Goal: Task Accomplishment & Management: Use online tool/utility

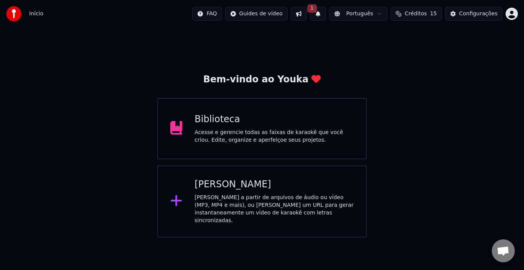
click at [245, 190] on div "[PERSON_NAME]" at bounding box center [273, 185] width 159 height 12
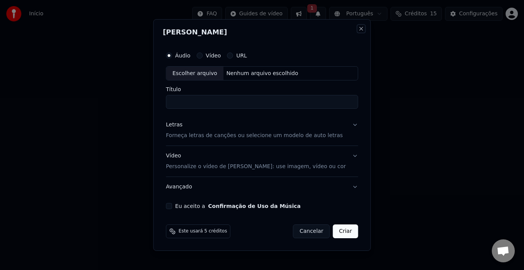
click at [358, 31] on button "Close" at bounding box center [361, 29] width 6 height 6
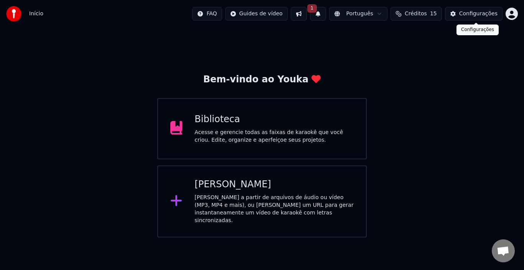
click at [480, 16] on div "Configurações" at bounding box center [478, 14] width 38 height 8
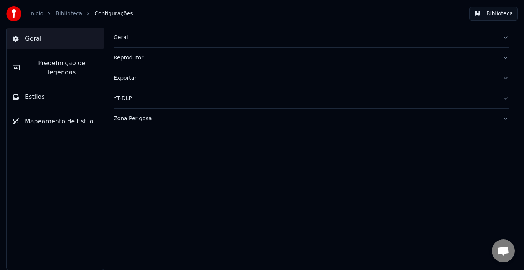
click at [130, 57] on div "Reprodutor" at bounding box center [304, 58] width 383 height 8
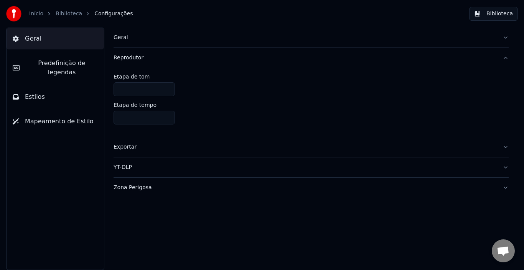
click at [130, 57] on div "Reprodutor" at bounding box center [304, 58] width 383 height 8
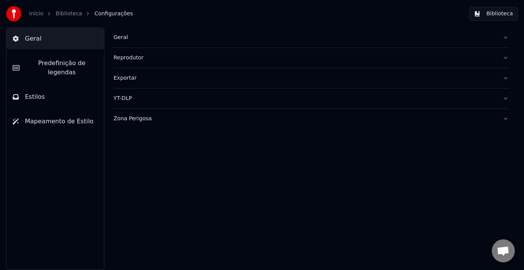
click at [132, 43] on button "Geral" at bounding box center [310, 38] width 395 height 20
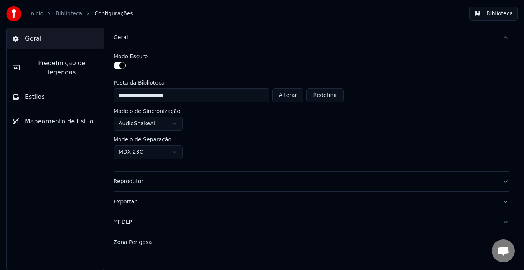
click at [132, 43] on button "Geral" at bounding box center [310, 38] width 395 height 20
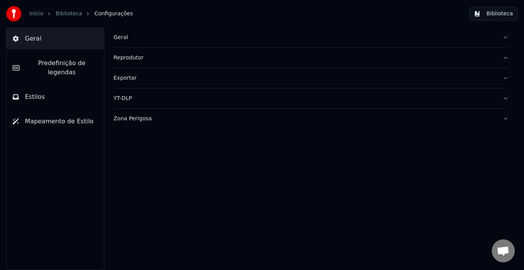
click at [71, 15] on link "Biblioteca" at bounding box center [69, 14] width 26 height 8
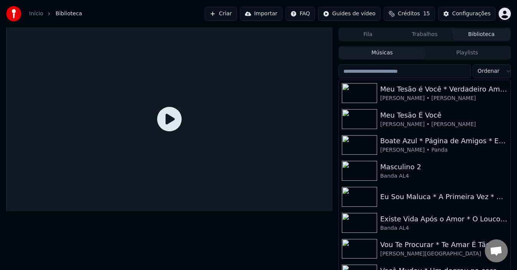
click at [237, 13] on button "Criar" at bounding box center [221, 14] width 32 height 14
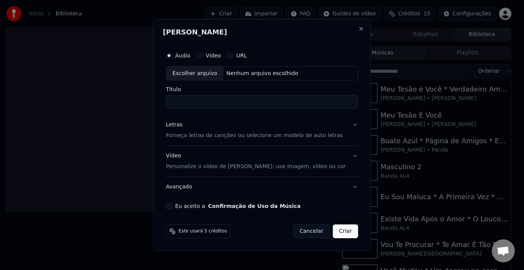
click at [214, 77] on div "Escolher arquivo" at bounding box center [194, 74] width 57 height 14
type input "**********"
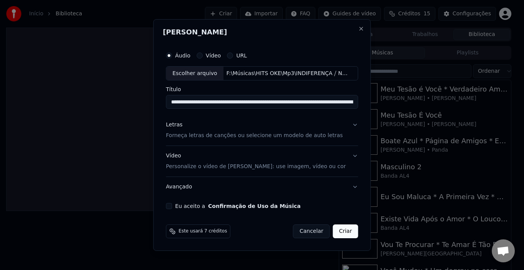
drag, startPoint x: 211, startPoint y: 136, endPoint x: 238, endPoint y: 145, distance: 29.0
click at [211, 136] on p "Forneça letras de canções ou selecione um modelo de auto letras" at bounding box center [254, 136] width 177 height 8
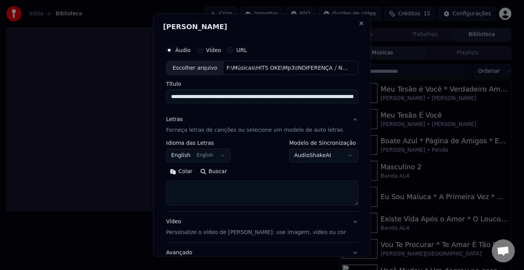
click at [214, 201] on textarea at bounding box center [262, 193] width 192 height 25
paste textarea "**********"
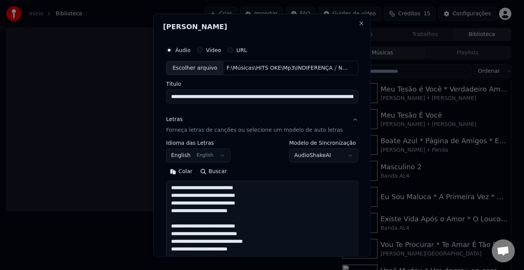
scroll to position [554, 0]
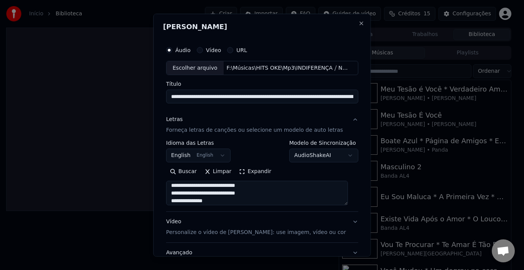
type textarea "**********"
click at [322, 235] on button "Vídeo Personalize o vídeo de karaokê: use imagem, vídeo ou cor" at bounding box center [262, 227] width 192 height 31
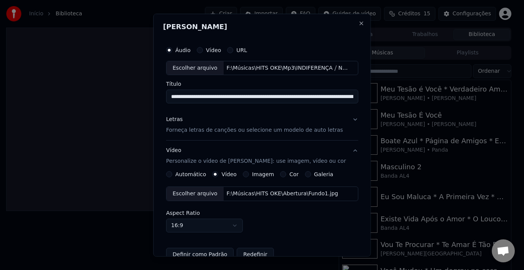
click at [243, 174] on button "Imagem" at bounding box center [245, 174] width 6 height 6
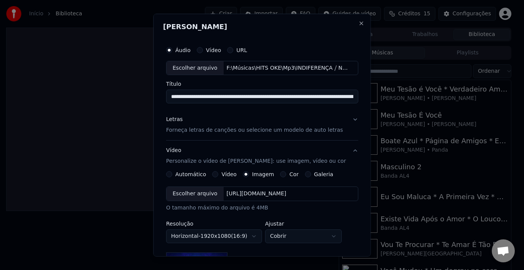
click at [199, 194] on div "Escolher arquivo" at bounding box center [194, 194] width 57 height 14
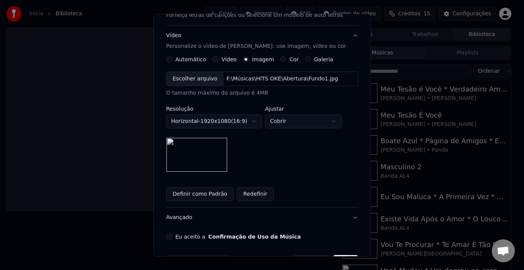
drag, startPoint x: 180, startPoint y: 197, endPoint x: 209, endPoint y: 202, distance: 29.2
click at [179, 197] on button "Definir como Padrão" at bounding box center [199, 194] width 67 height 14
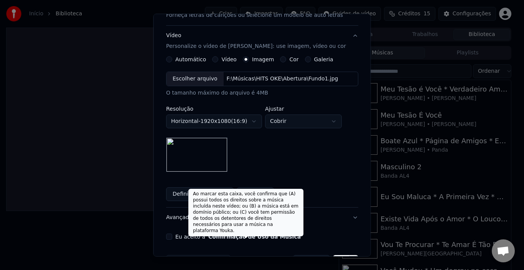
click at [263, 237] on button "Confirmação de Uso da Música" at bounding box center [254, 236] width 92 height 5
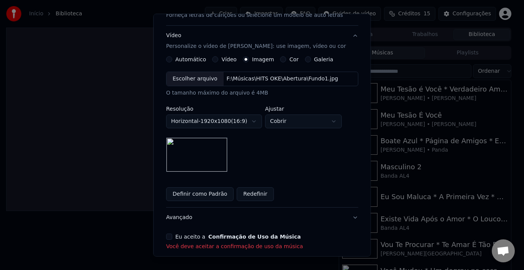
scroll to position [151, 0]
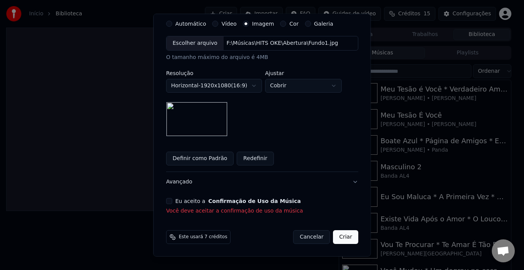
click at [196, 202] on label "Eu aceito a Confirmação de Uso da Música" at bounding box center [237, 201] width 125 height 5
click at [172, 202] on button "Eu aceito a Confirmação de Uso da Música" at bounding box center [169, 201] width 6 height 6
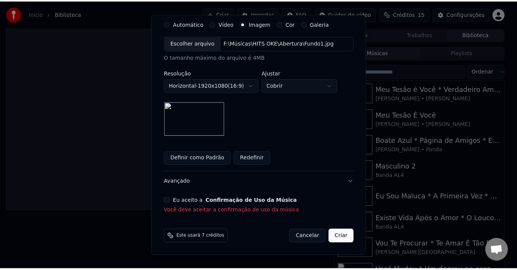
scroll to position [140, 0]
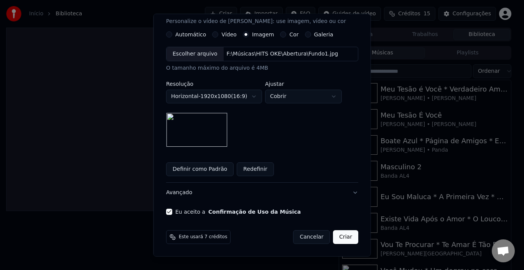
click at [337, 236] on button "Criar" at bounding box center [345, 237] width 25 height 14
